Goal: Task Accomplishment & Management: Manage account settings

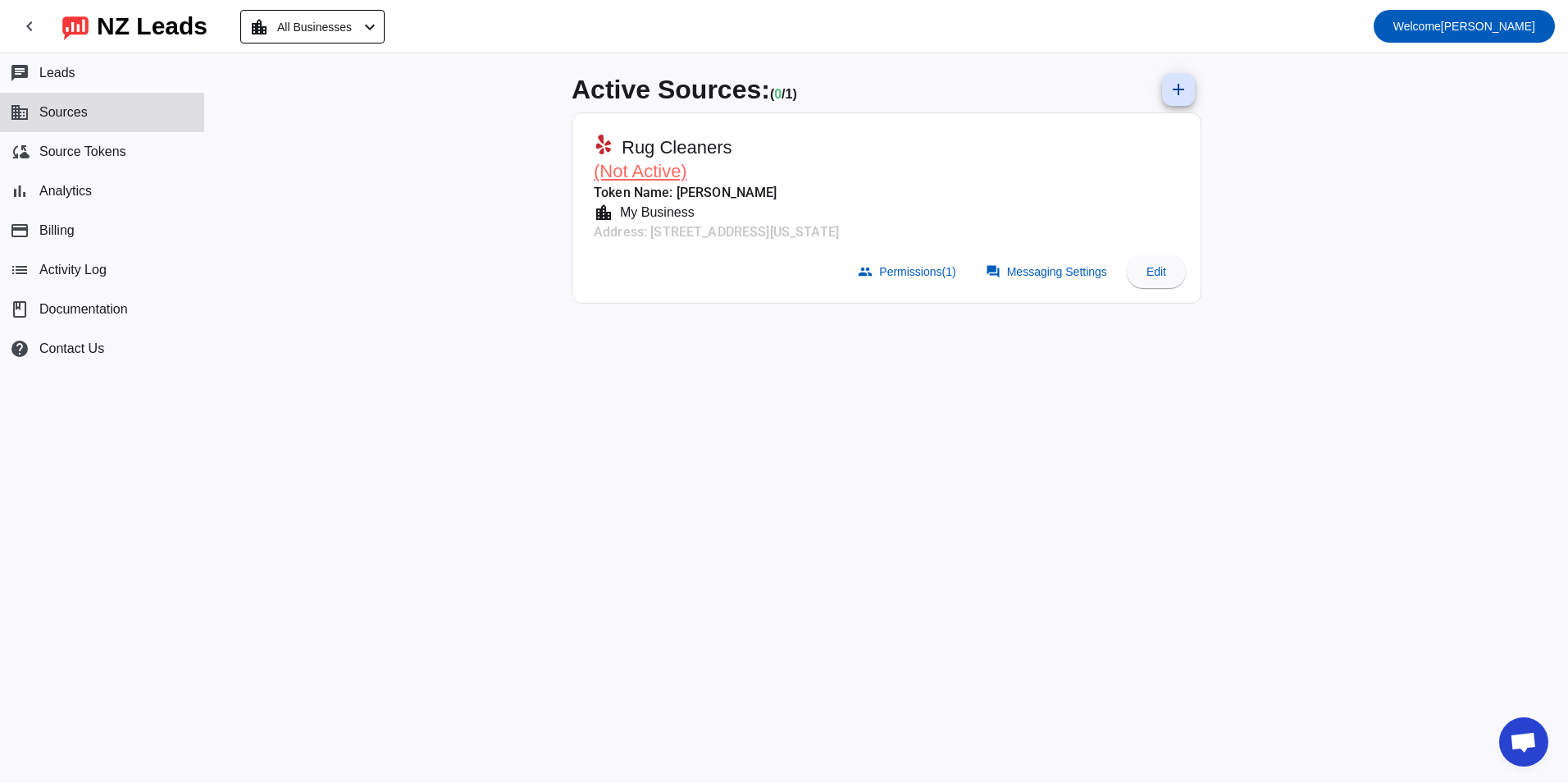
click at [647, 174] on span "(Not Active)" at bounding box center [640, 171] width 93 height 20
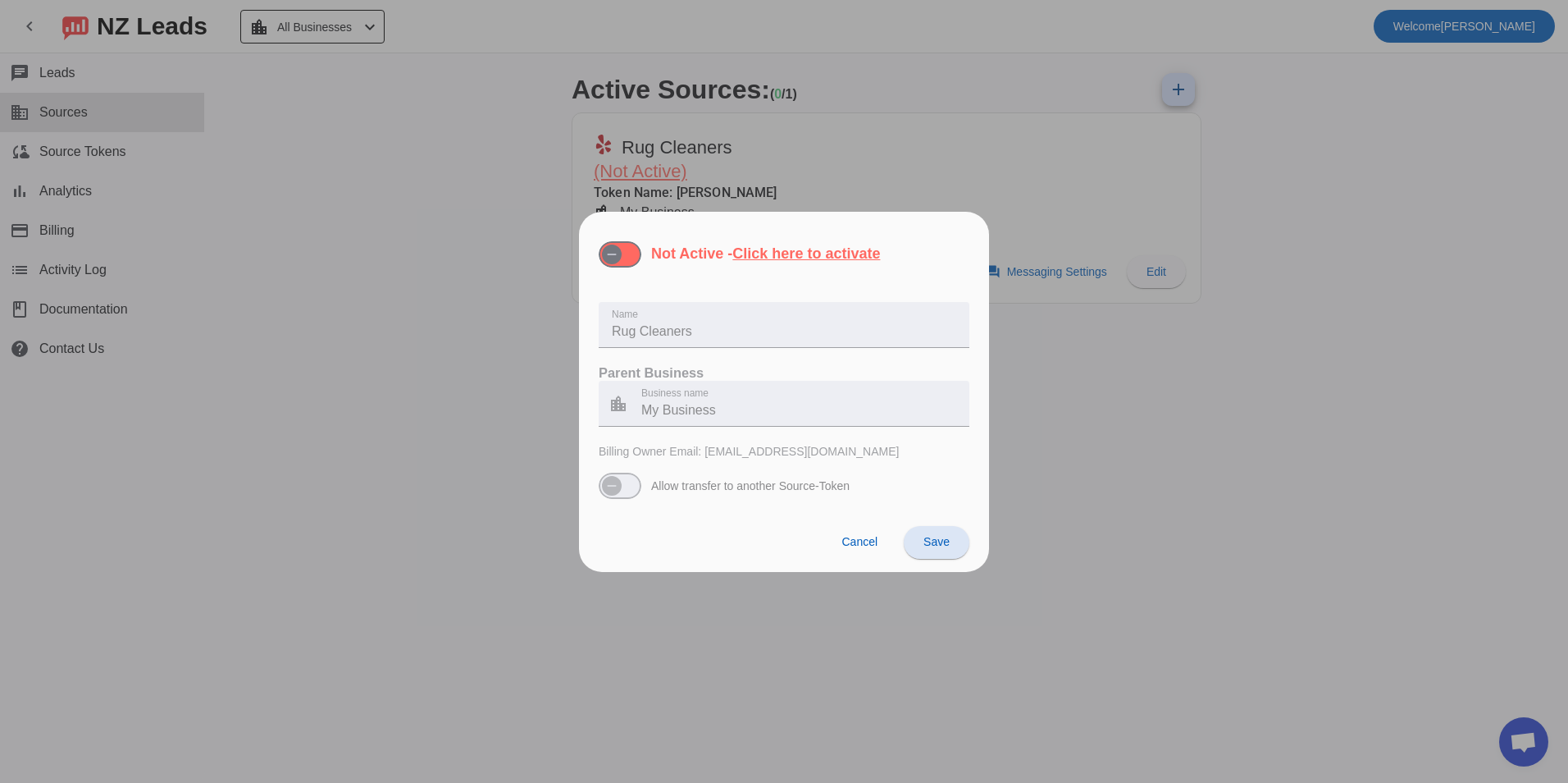
click at [939, 537] on span "Save" at bounding box center [937, 542] width 26 height 14
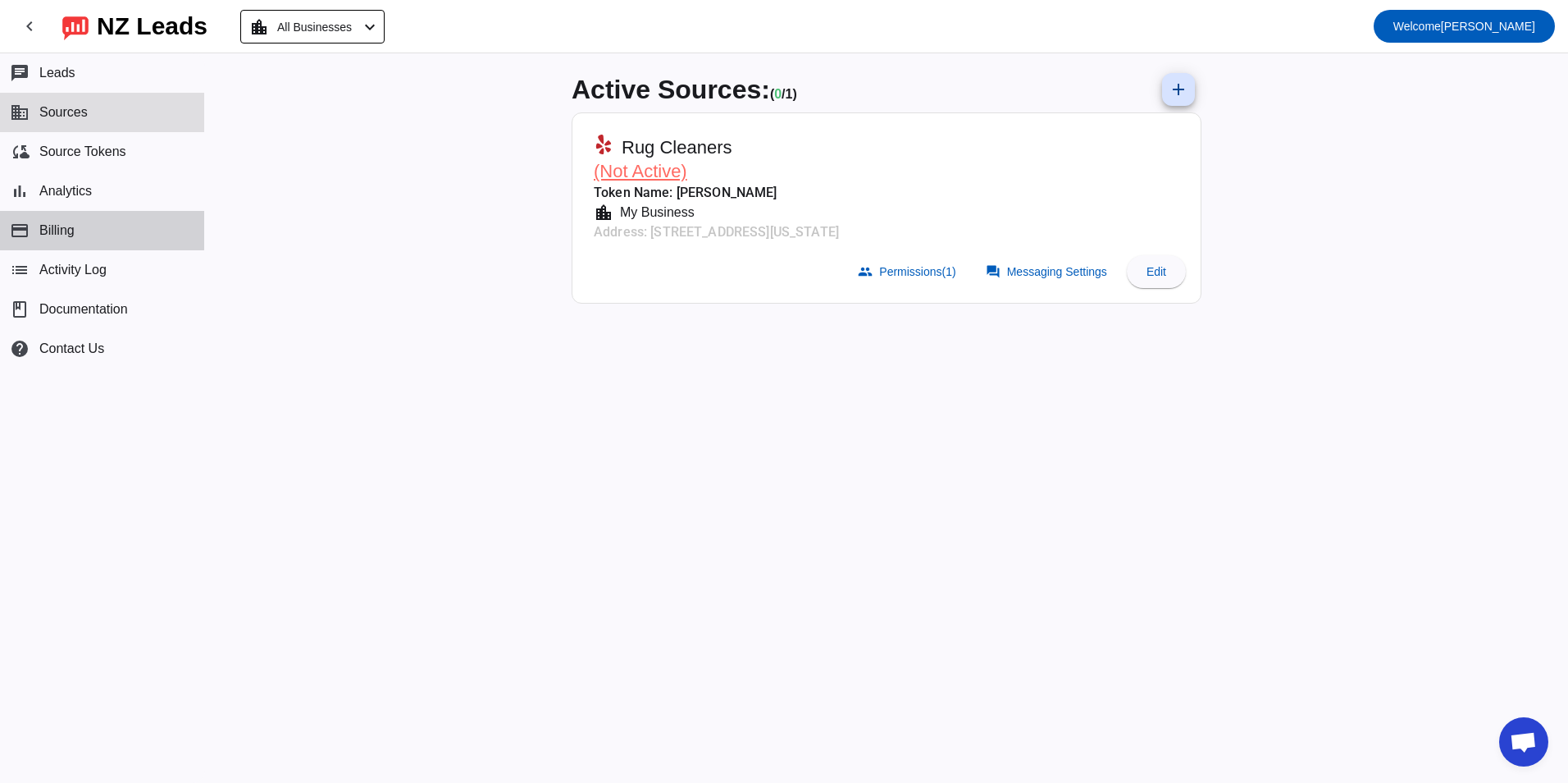
click at [60, 223] on span "Billing" at bounding box center [57, 230] width 35 height 15
click at [653, 166] on span "(Not Active)" at bounding box center [640, 171] width 93 height 20
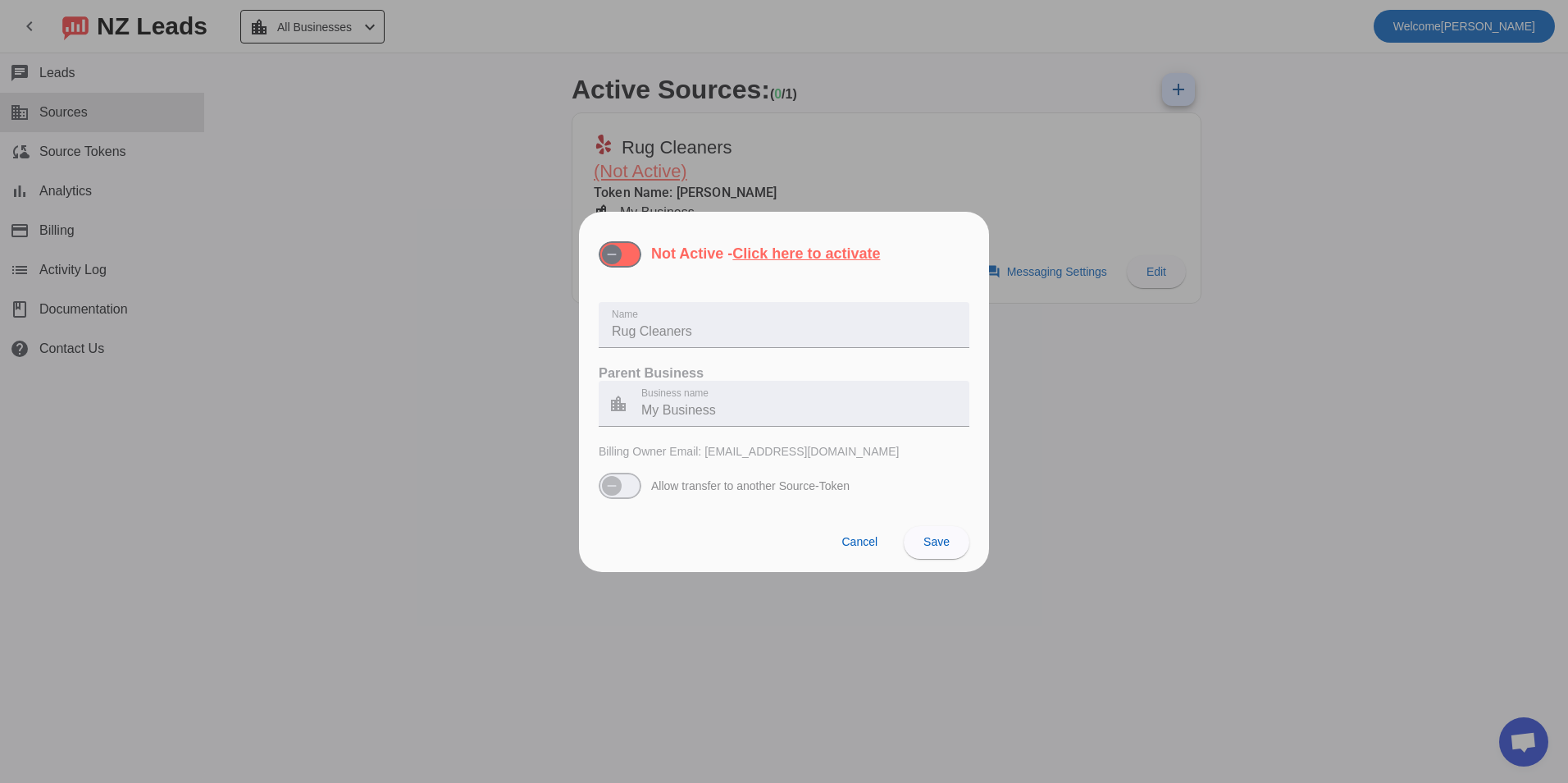
click at [761, 245] on u "Click here to activate" at bounding box center [806, 253] width 147 height 16
click at [642, 245] on button "Not Active - Click here to activate" at bounding box center [621, 254] width 43 height 26
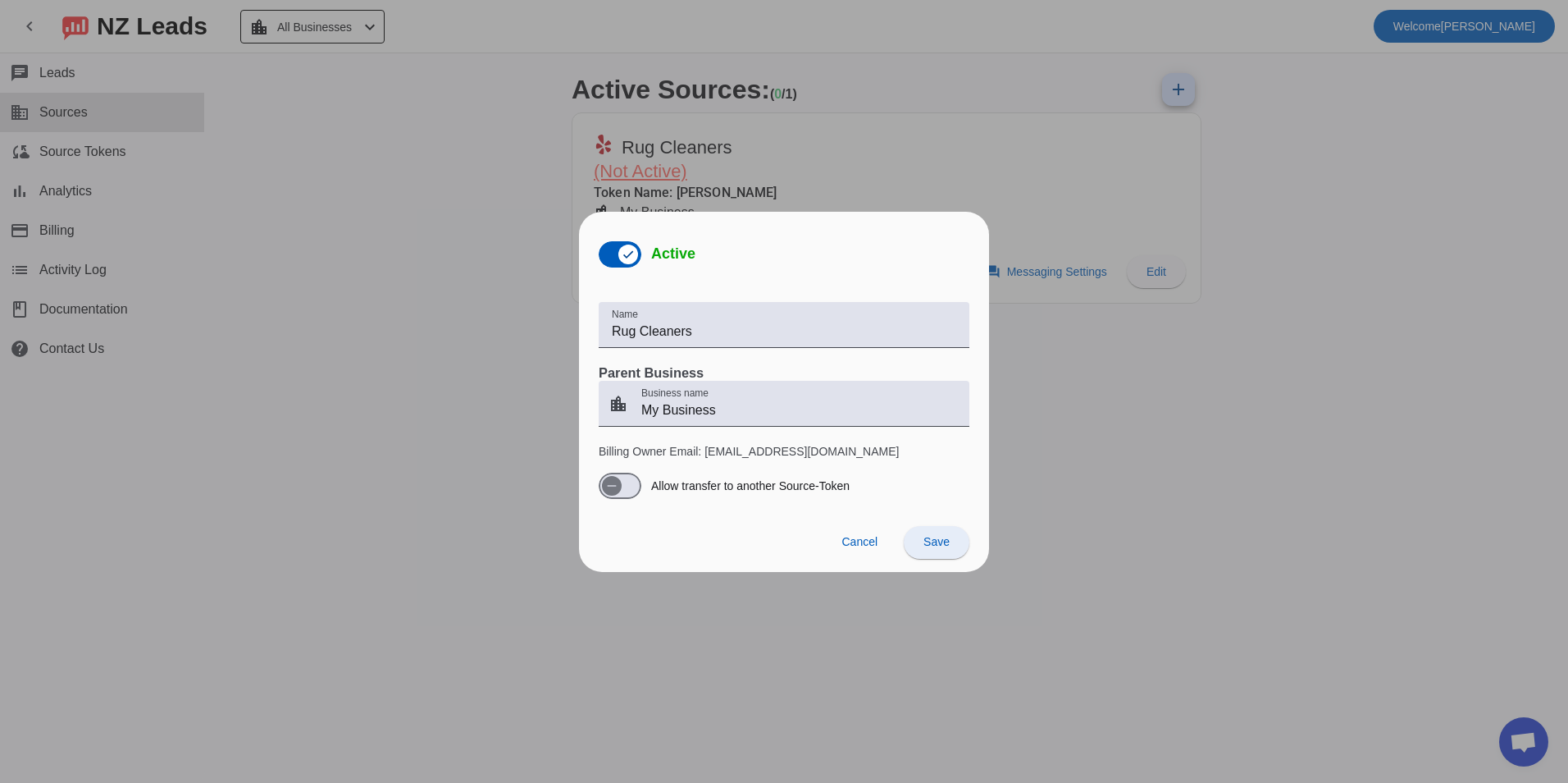
click at [947, 542] on span "Save" at bounding box center [937, 542] width 26 height 14
